Goal: Task Accomplishment & Management: Manage account settings

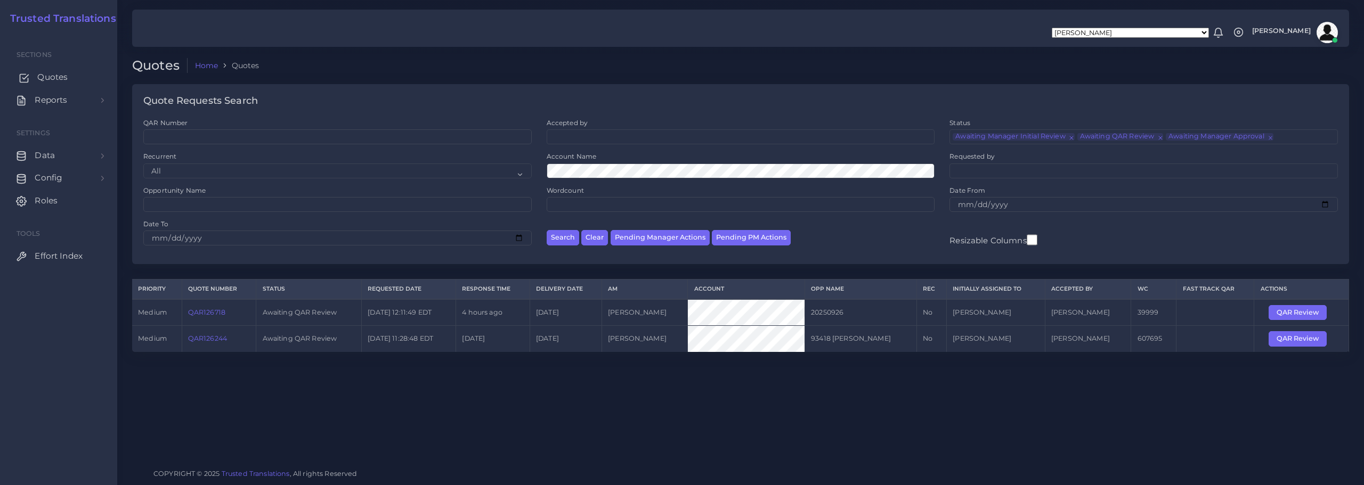
drag, startPoint x: 0, startPoint y: 0, endPoint x: 48, endPoint y: 73, distance: 87.6
click at [48, 73] on span "Quotes" at bounding box center [52, 77] width 30 height 12
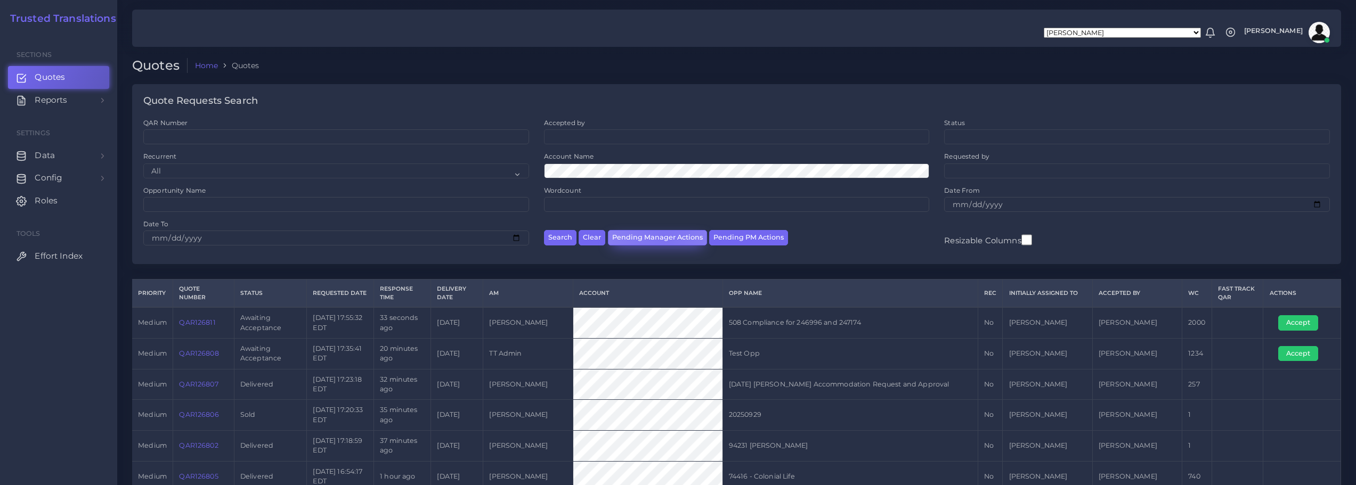
click at [663, 236] on button "Pending Manager Actions" at bounding box center [657, 237] width 99 height 15
select select "awaiting_manager_initial_review"
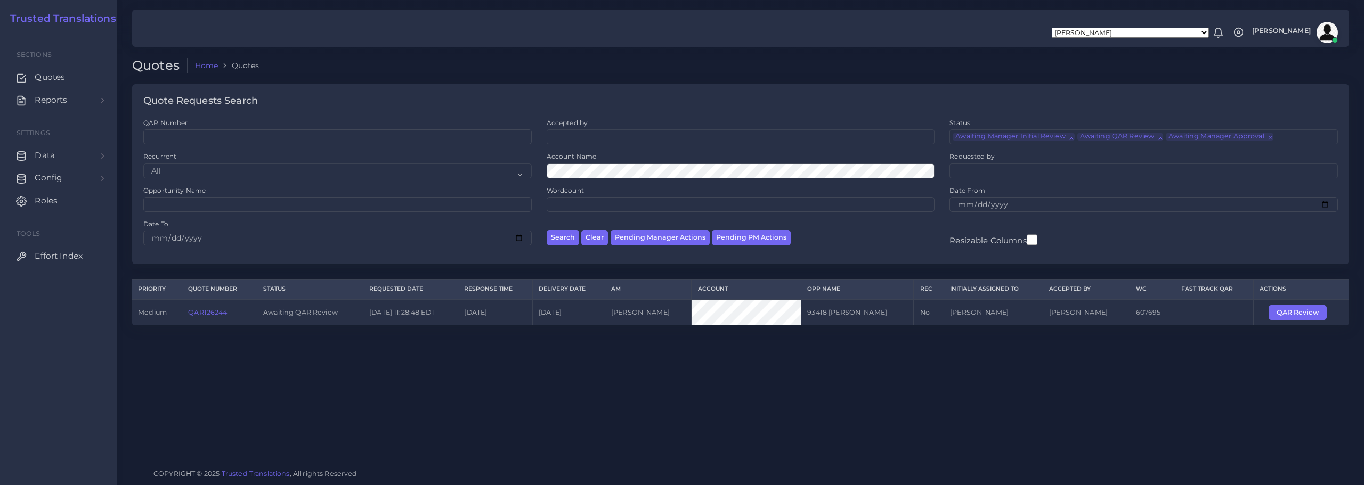
click at [210, 313] on link "QAR126244" at bounding box center [207, 312] width 39 height 8
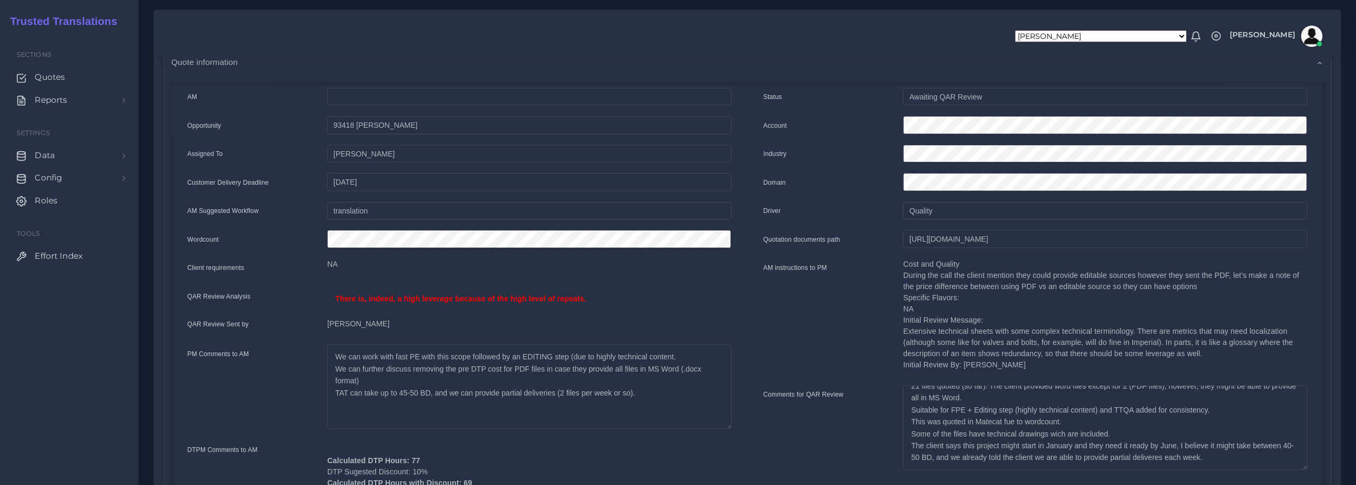
scroll to position [160, 0]
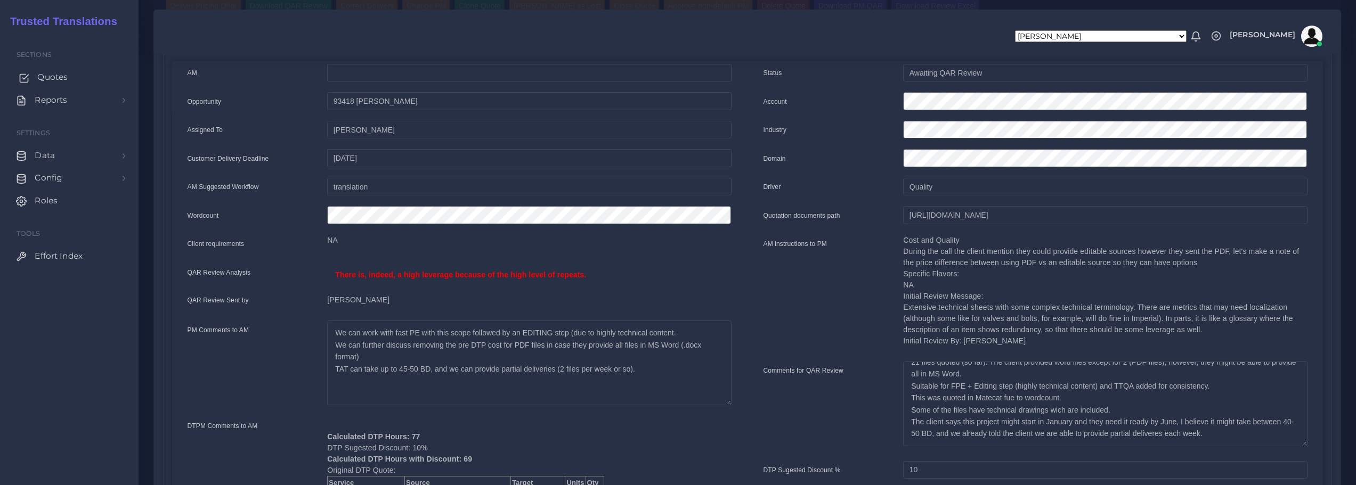
click at [43, 74] on span "Quotes" at bounding box center [52, 77] width 30 height 12
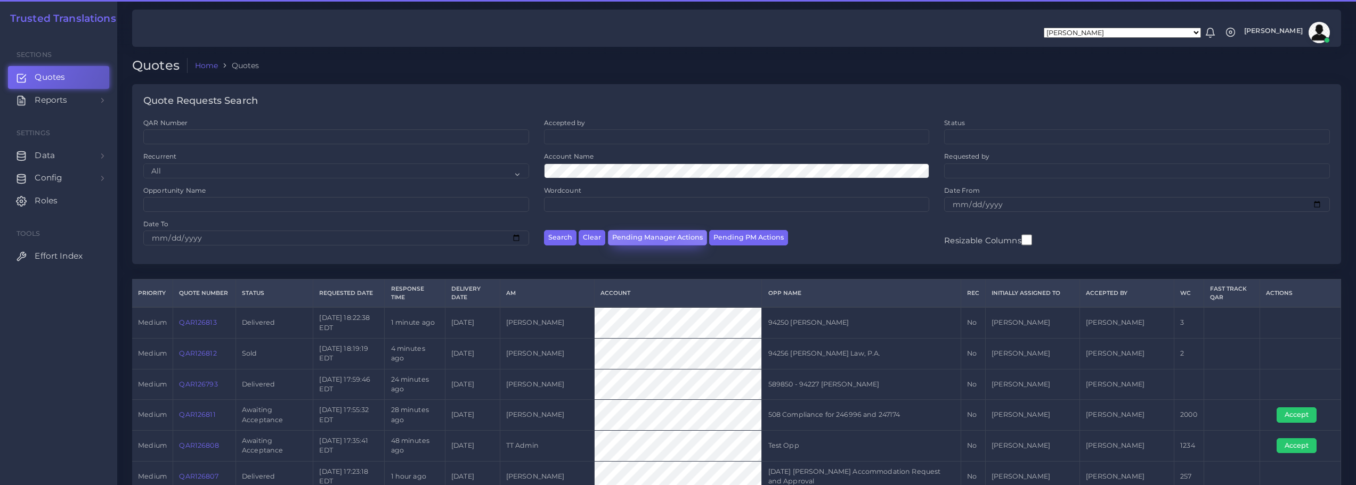
click at [657, 238] on button "Pending Manager Actions" at bounding box center [657, 237] width 99 height 15
select select "awaiting_manager_initial_review"
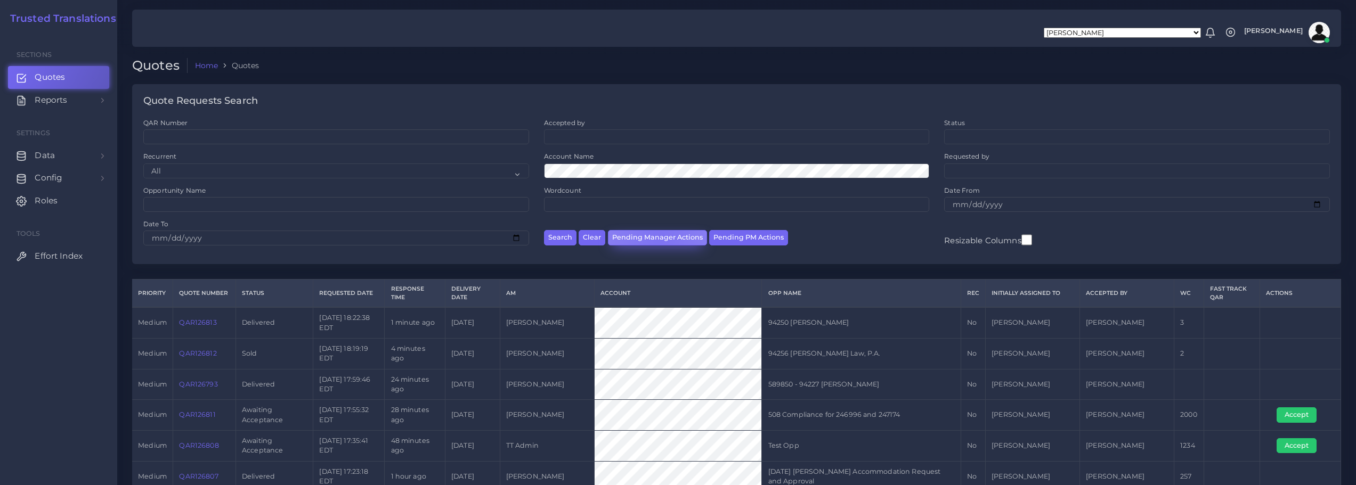
scroll to position [36, 0]
